Goal: Find specific fact: Find specific fact

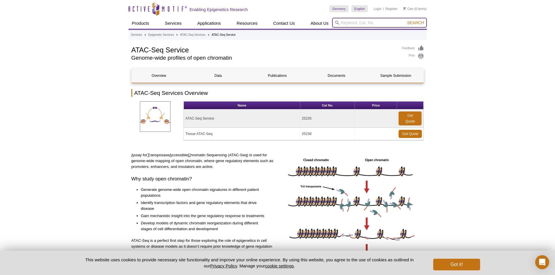
click at [357, 23] on input "search" at bounding box center [379, 23] width 95 height 10
paste input "39062"
type input "39062"
click at [405, 20] on button "Search" at bounding box center [415, 22] width 20 height 5
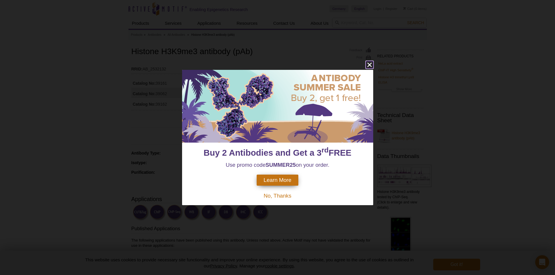
click at [369, 65] on icon "close" at bounding box center [369, 65] width 4 height 4
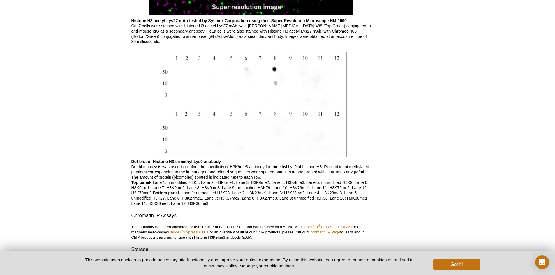
scroll to position [1431, 0]
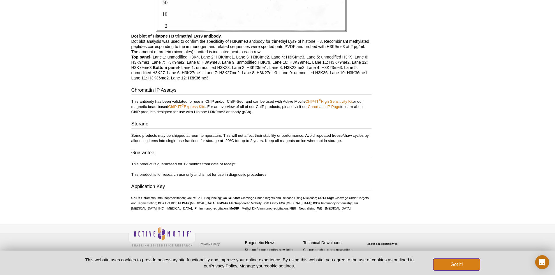
click at [457, 262] on button "Got it!" at bounding box center [456, 265] width 47 height 12
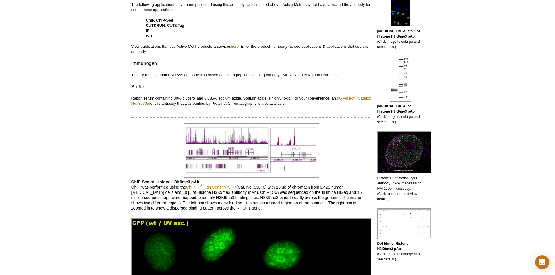
scroll to position [0, 0]
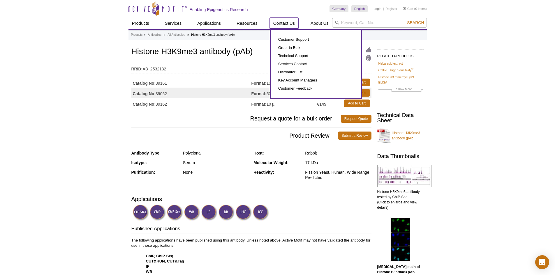
click at [287, 24] on link "Contact Us" at bounding box center [284, 23] width 29 height 11
